Goal: Information Seeking & Learning: Learn about a topic

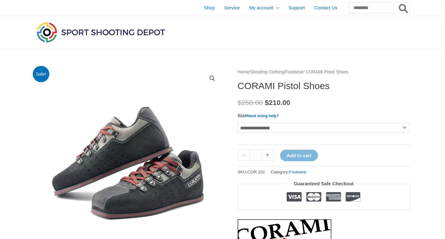
drag, startPoint x: 0, startPoint y: 0, endPoint x: 252, endPoint y: 128, distance: 282.9
click at [252, 128] on select "**********" at bounding box center [323, 128] width 172 height 10
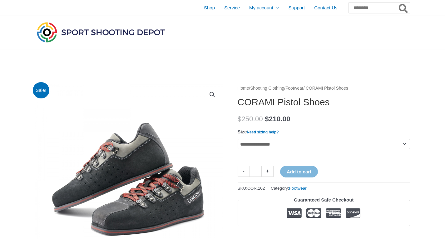
select select "**"
click at [237, 139] on select "**********" at bounding box center [323, 144] width 172 height 10
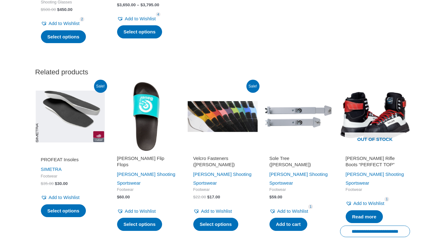
scroll to position [1547, 0]
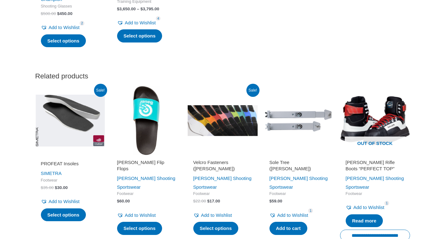
click at [236, 141] on img at bounding box center [222, 120] width 70 height 70
click at [231, 126] on img at bounding box center [222, 120] width 70 height 70
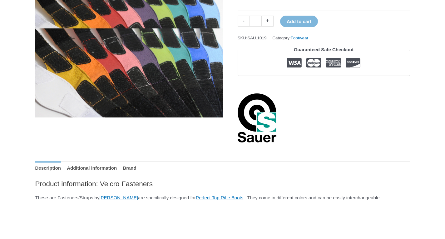
scroll to position [62, 0]
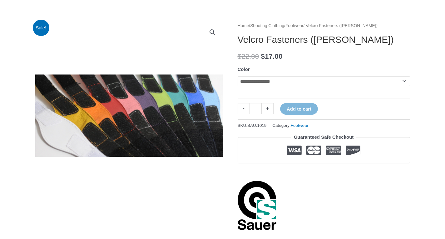
click at [242, 82] on select "**********" at bounding box center [323, 81] width 172 height 10
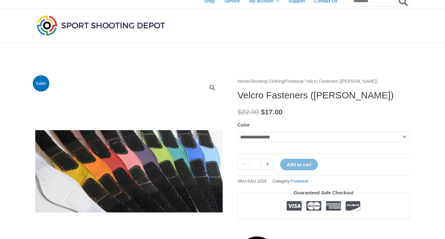
scroll to position [0, 0]
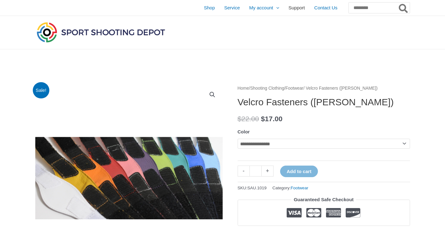
click at [288, 6] on span "Support" at bounding box center [296, 8] width 17 height 16
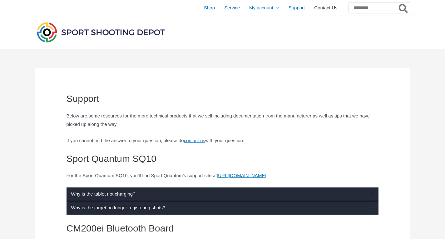
click at [317, 6] on span "Contact Us" at bounding box center [325, 8] width 23 height 16
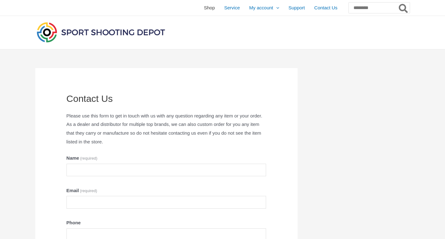
click at [204, 9] on span "Shop" at bounding box center [209, 8] width 11 height 16
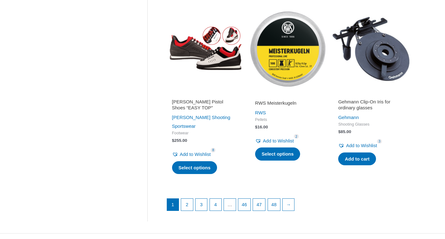
scroll to position [811, 0]
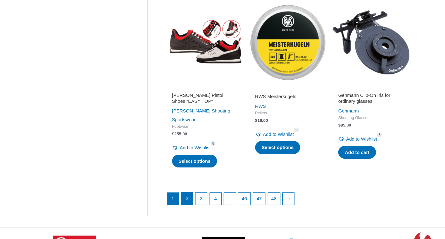
click at [190, 192] on link "2" at bounding box center [187, 198] width 12 height 12
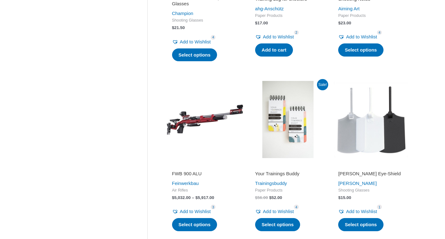
scroll to position [406, 0]
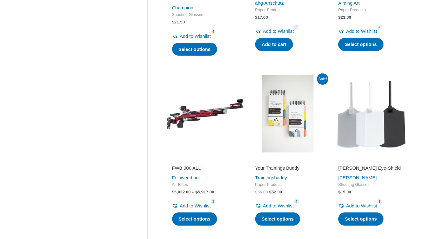
click at [264, 120] on img at bounding box center [287, 113] width 77 height 77
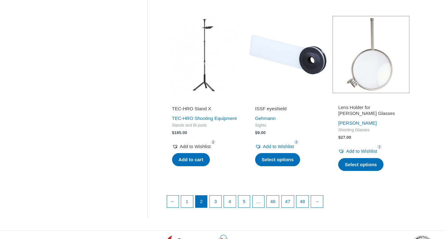
scroll to position [811, 0]
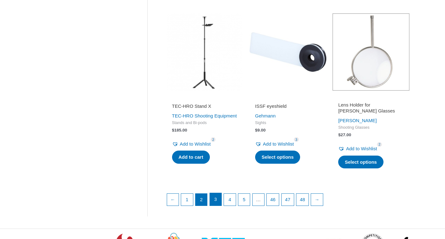
click at [213, 199] on link "3" at bounding box center [216, 199] width 12 height 12
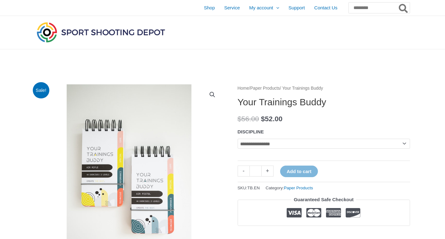
click at [144, 172] on img at bounding box center [128, 177] width 187 height 187
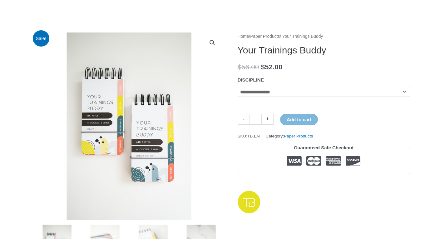
scroll to position [94, 0]
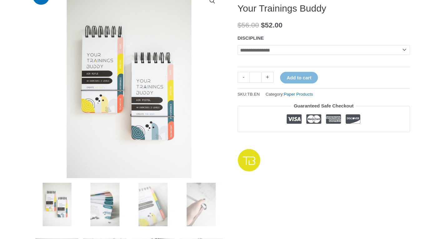
click at [118, 194] on img at bounding box center [104, 203] width 43 height 43
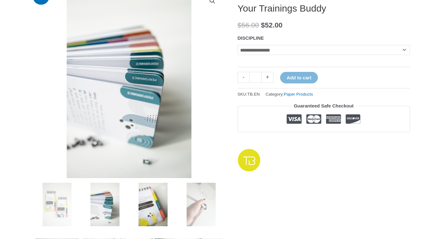
click at [148, 202] on img at bounding box center [152, 203] width 43 height 43
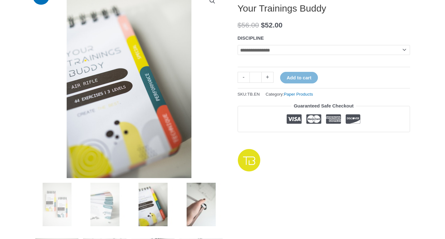
click at [204, 210] on img at bounding box center [200, 203] width 43 height 43
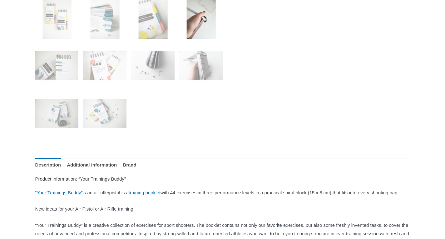
scroll to position [250, 0]
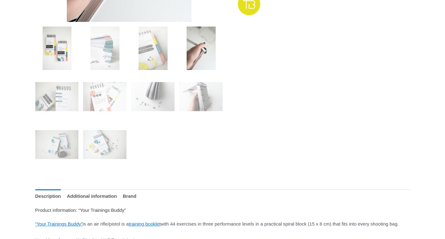
click at [67, 40] on img at bounding box center [56, 48] width 43 height 43
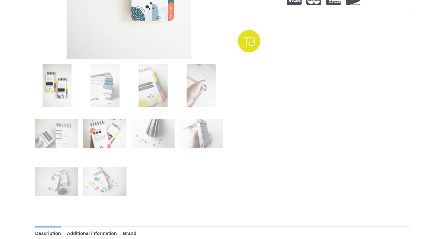
scroll to position [187, 0]
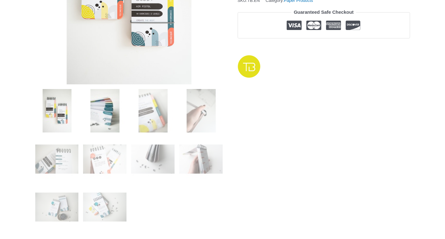
click at [114, 122] on img at bounding box center [104, 110] width 43 height 43
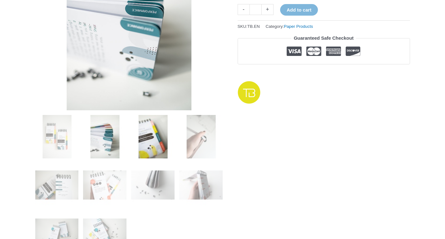
scroll to position [156, 0]
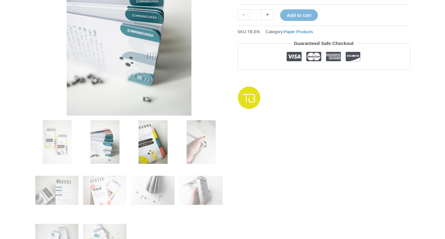
click at [135, 145] on img at bounding box center [152, 141] width 43 height 43
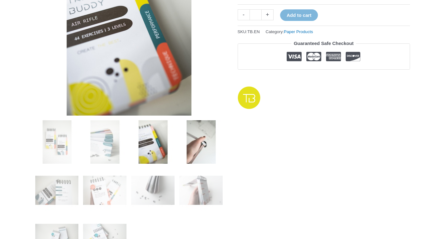
click at [179, 149] on img at bounding box center [200, 141] width 43 height 43
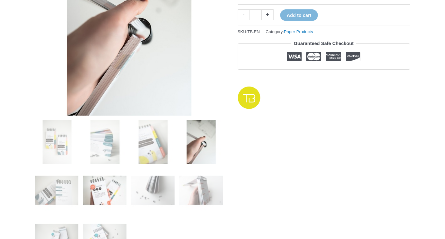
click at [83, 178] on img at bounding box center [104, 189] width 43 height 43
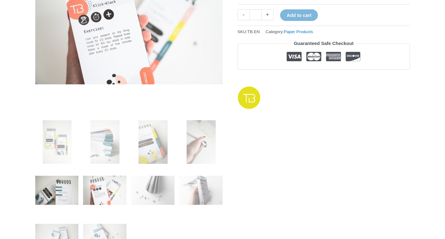
click at [70, 180] on img at bounding box center [56, 189] width 43 height 43
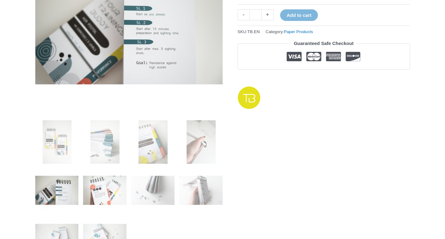
click at [101, 176] on img at bounding box center [104, 189] width 43 height 43
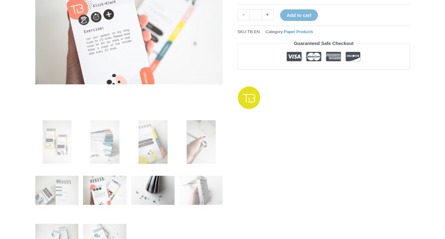
click at [132, 182] on img at bounding box center [152, 189] width 43 height 43
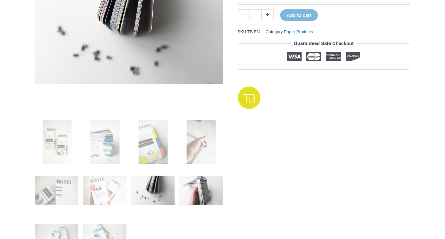
click at [204, 200] on img at bounding box center [200, 189] width 43 height 43
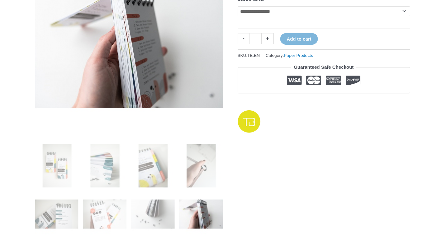
scroll to position [94, 0]
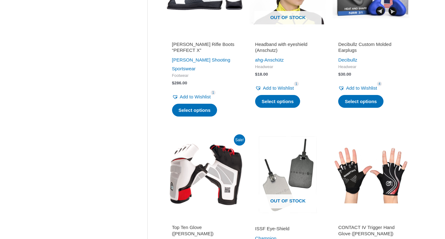
scroll to position [655, 0]
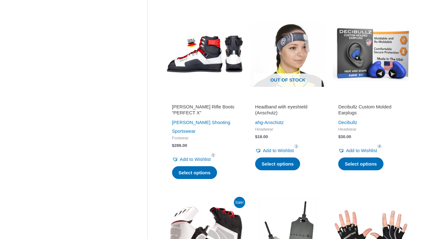
click at [353, 116] on h2 "Decibullz Custom Molded Earplugs" at bounding box center [371, 110] width 66 height 12
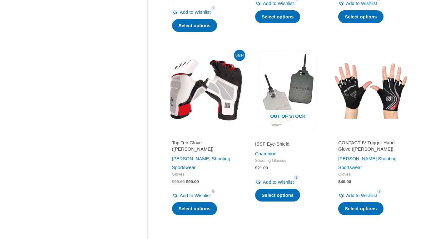
scroll to position [811, 0]
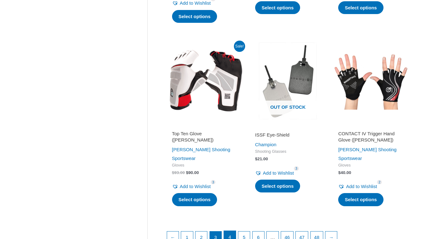
click at [233, 231] on link "4" at bounding box center [230, 237] width 12 height 12
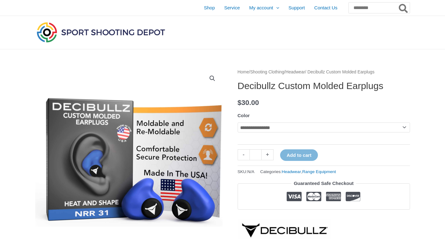
scroll to position [31, 0]
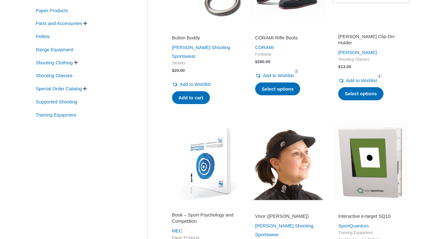
scroll to position [187, 0]
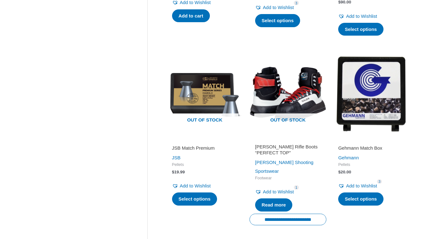
scroll to position [842, 0]
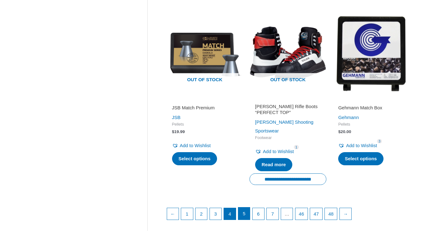
click at [242, 207] on link "5" at bounding box center [244, 213] width 12 height 12
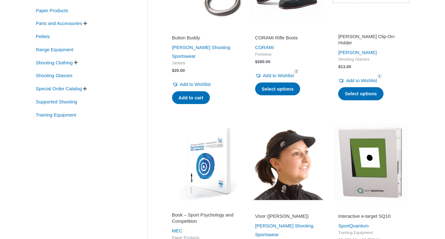
scroll to position [94, 0]
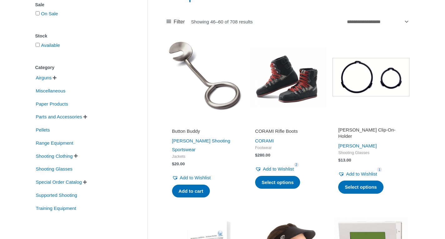
click at [87, 119] on span "" at bounding box center [85, 116] width 4 height 4
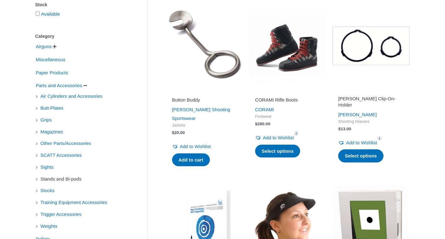
scroll to position [156, 0]
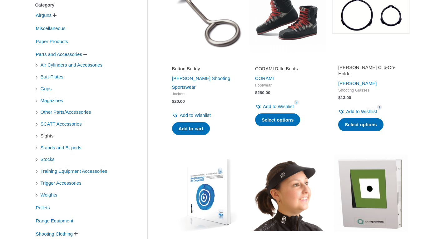
click at [48, 134] on span "Sights" at bounding box center [47, 135] width 14 height 11
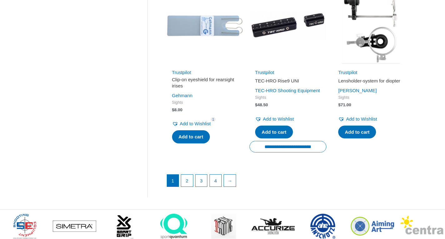
scroll to position [905, 0]
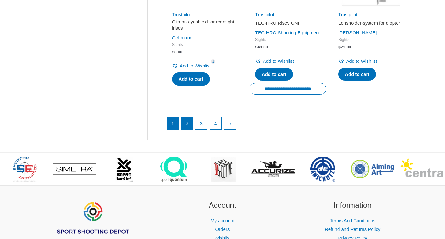
click at [193, 129] on link "2" at bounding box center [187, 123] width 12 height 12
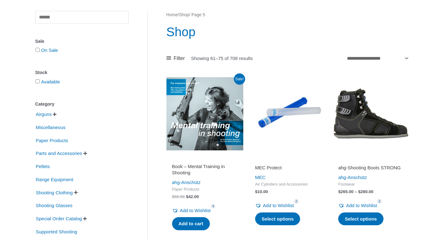
scroll to position [62, 0]
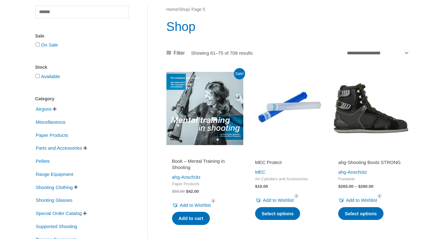
click at [56, 110] on span "" at bounding box center [55, 109] width 4 height 4
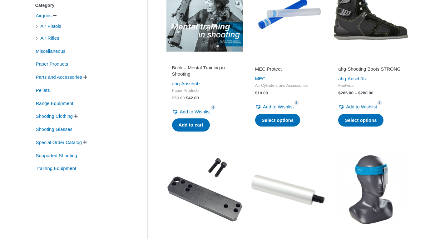
scroll to position [156, 0]
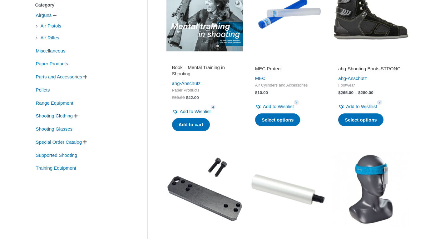
click at [78, 117] on span "" at bounding box center [76, 116] width 4 height 4
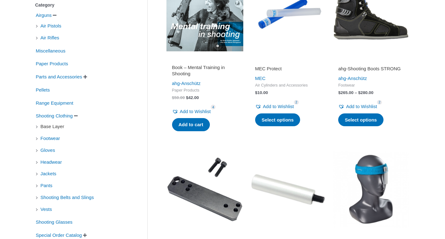
click at [50, 132] on span "Base Layer" at bounding box center [52, 126] width 25 height 11
click at [51, 137] on span "Footwear" at bounding box center [50, 138] width 21 height 11
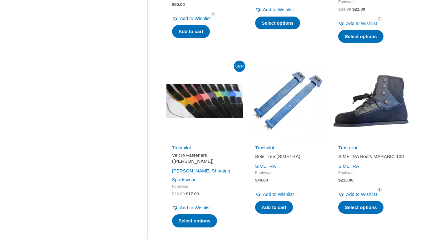
scroll to position [811, 0]
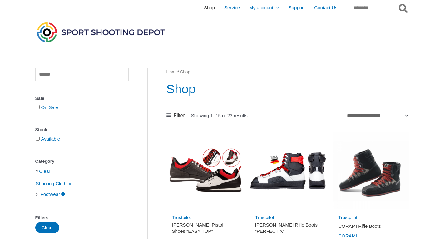
click at [204, 7] on span "Shop" at bounding box center [209, 8] width 11 height 16
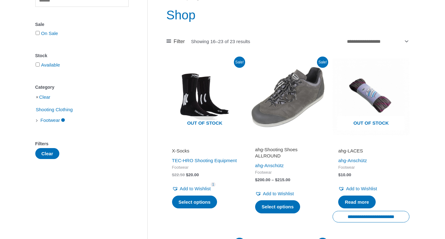
scroll to position [62, 0]
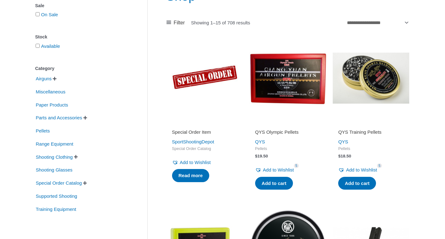
scroll to position [94, 0]
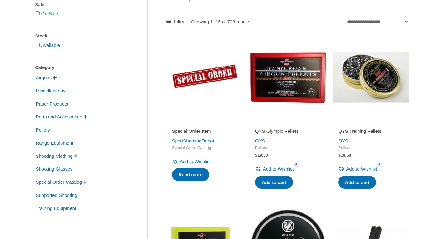
click at [87, 118] on span "" at bounding box center [85, 116] width 4 height 4
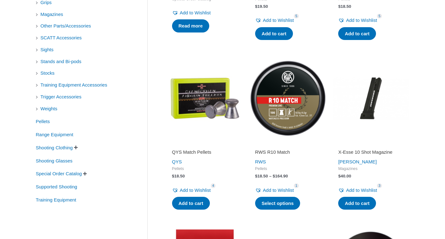
scroll to position [281, 0]
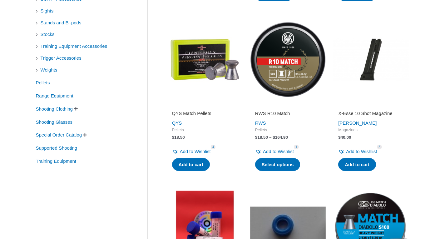
click at [78, 110] on span "" at bounding box center [76, 108] width 4 height 4
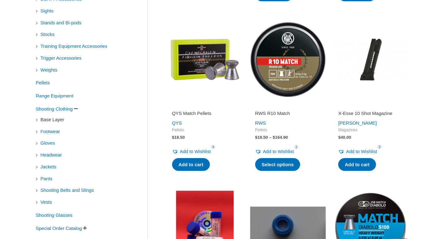
click at [56, 124] on span "Base Layer" at bounding box center [52, 119] width 25 height 11
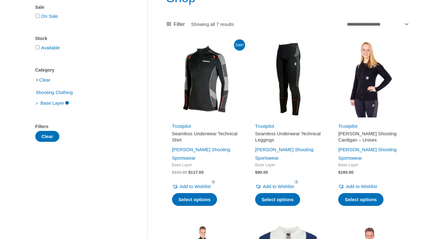
scroll to position [31, 0]
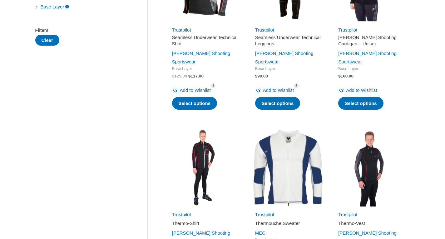
scroll to position [281, 0]
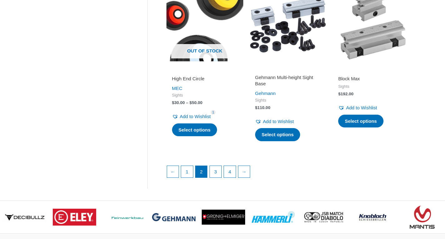
scroll to position [842, 0]
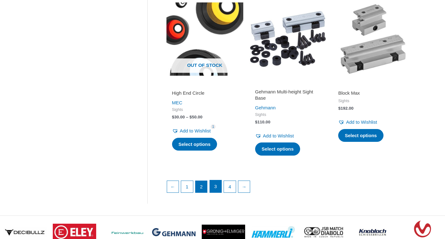
click at [215, 192] on link "3" at bounding box center [216, 186] width 12 height 12
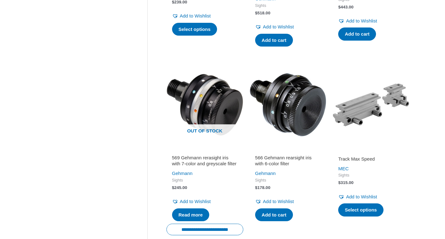
scroll to position [988, 0]
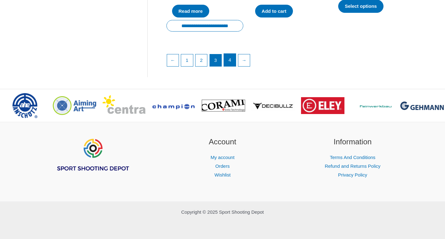
click at [233, 58] on link "4" at bounding box center [230, 60] width 12 height 12
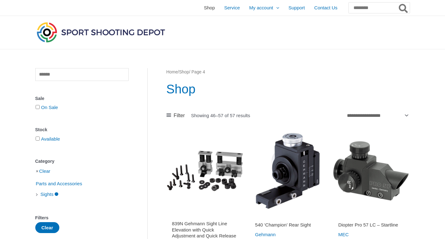
click at [204, 12] on span "Shop" at bounding box center [209, 8] width 11 height 16
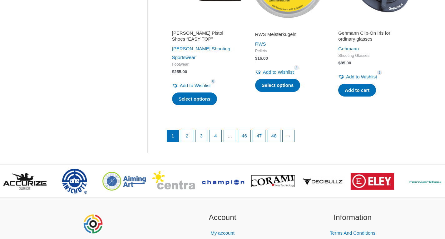
scroll to position [873, 0]
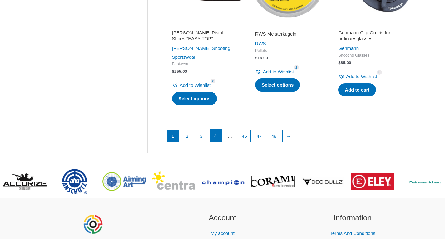
click at [221, 129] on link "4" at bounding box center [216, 135] width 12 height 12
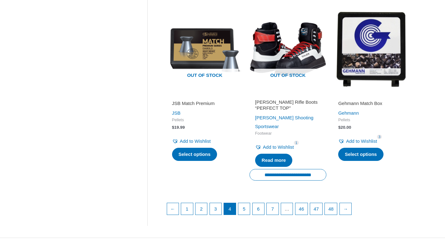
scroll to position [936, 0]
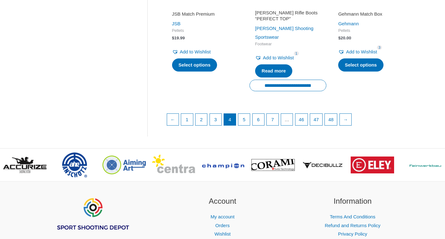
click at [253, 113] on ul "← 1 2 3 4 5 6 7 … 46 47 48 →" at bounding box center [288, 121] width 242 height 16
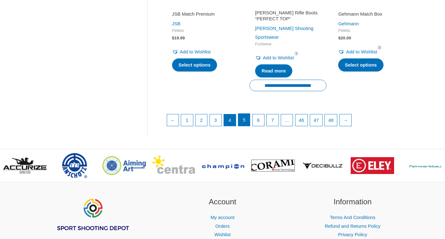
click at [248, 114] on link "5" at bounding box center [244, 120] width 12 height 12
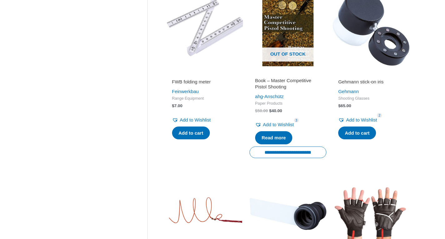
scroll to position [372, 0]
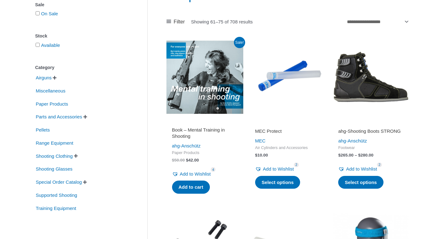
scroll to position [94, 0]
click at [78, 158] on span "" at bounding box center [76, 155] width 4 height 4
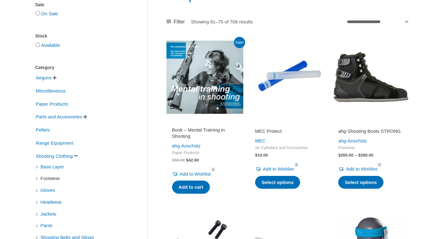
click at [47, 175] on span "Footwear" at bounding box center [50, 178] width 21 height 11
